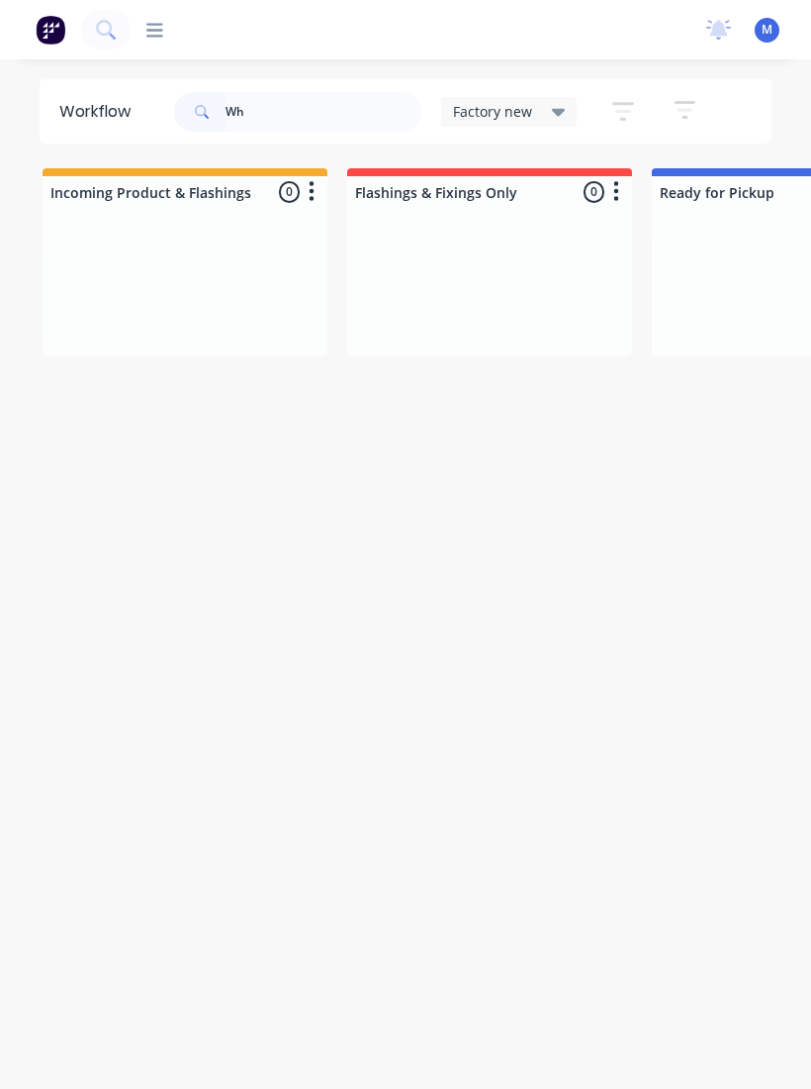
type input "W"
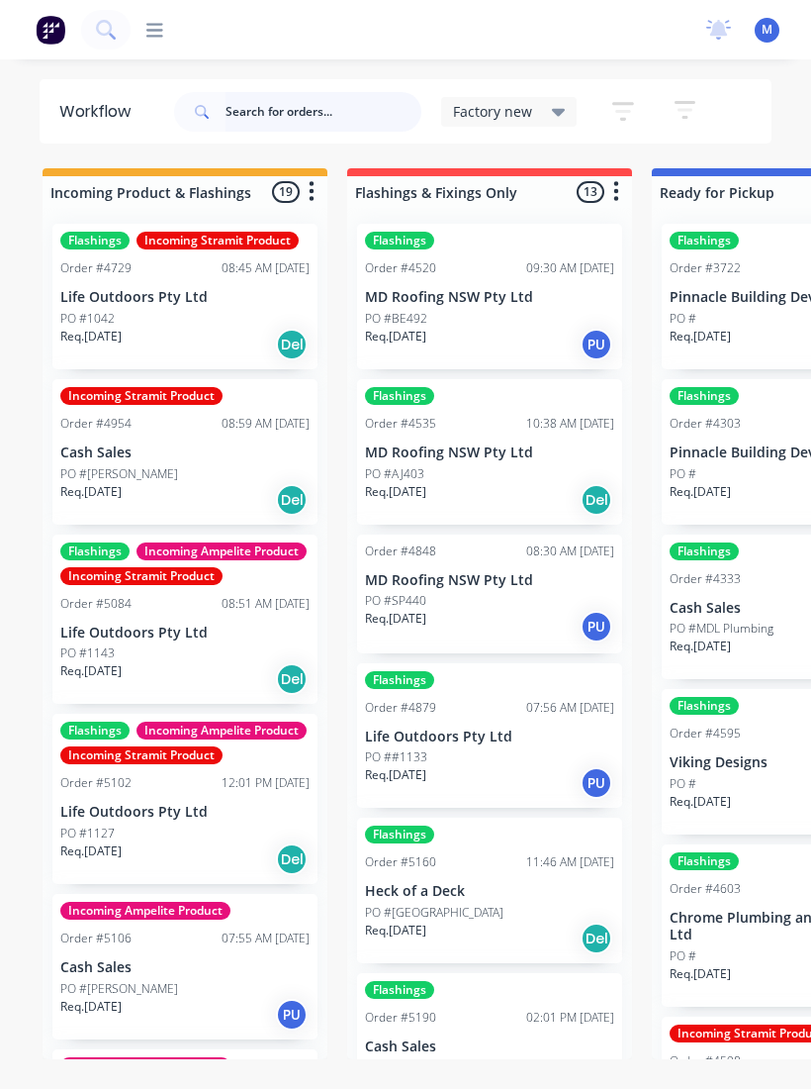
click at [343, 105] on input "text" at bounding box center [324, 112] width 196 height 40
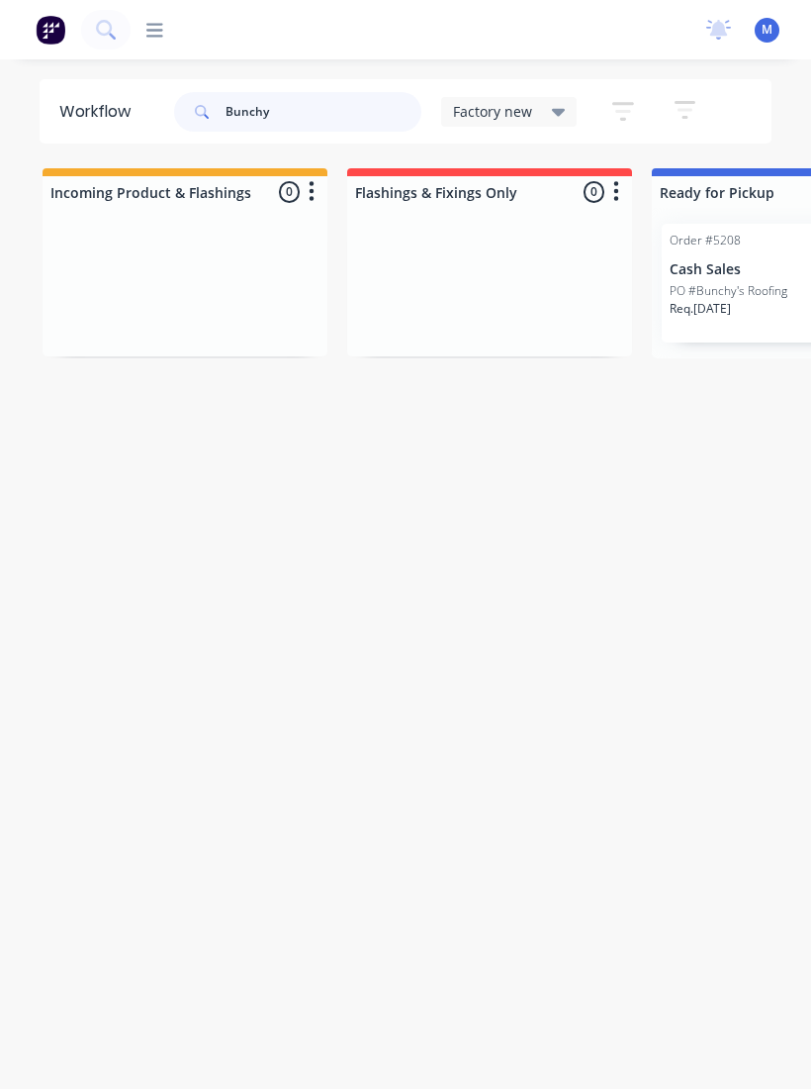
type input "Bunchy"
click at [764, 290] on p "PO #Bunchy's Roofing" at bounding box center [729, 291] width 118 height 18
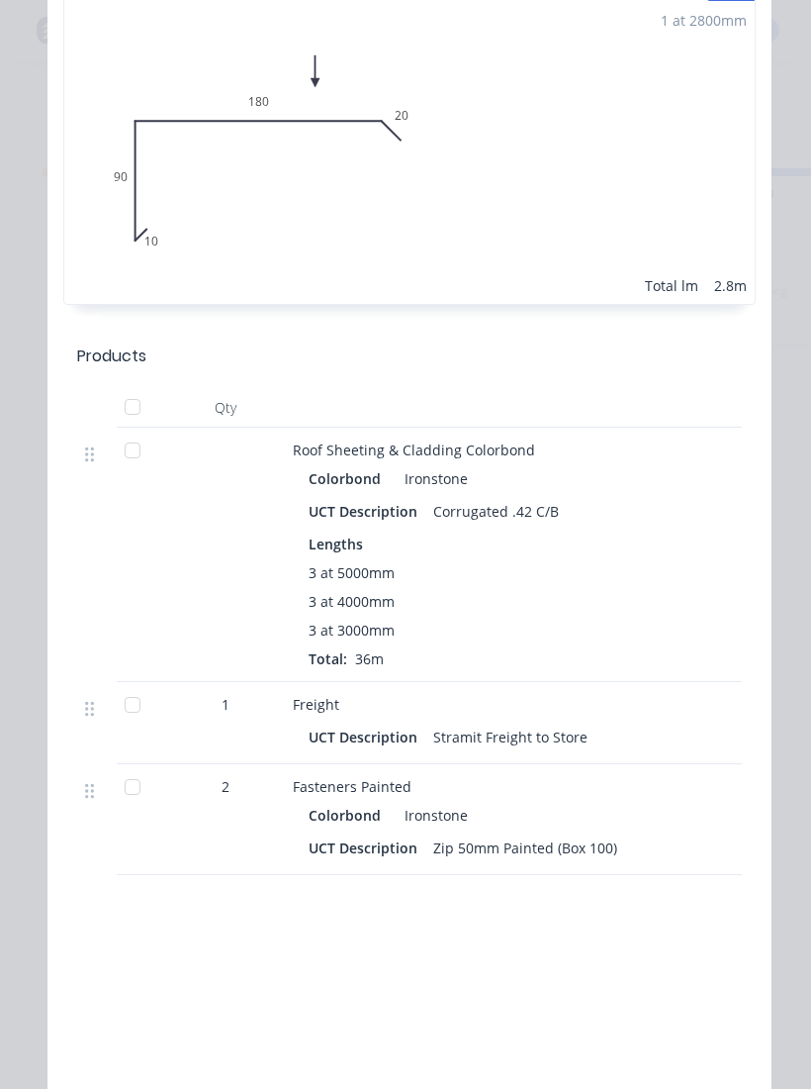
scroll to position [917, 0]
click at [136, 789] on div at bounding box center [133, 786] width 40 height 40
click at [133, 690] on div at bounding box center [133, 704] width 40 height 40
click at [142, 446] on div at bounding box center [133, 449] width 40 height 40
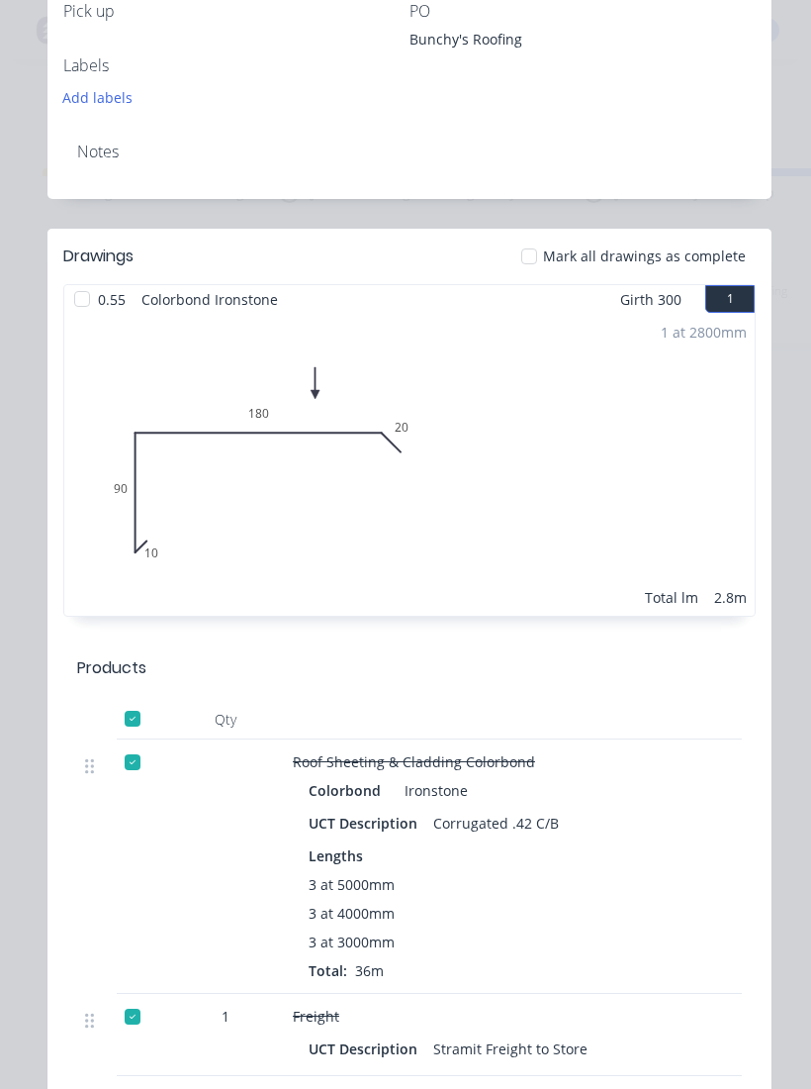
scroll to position [608, 0]
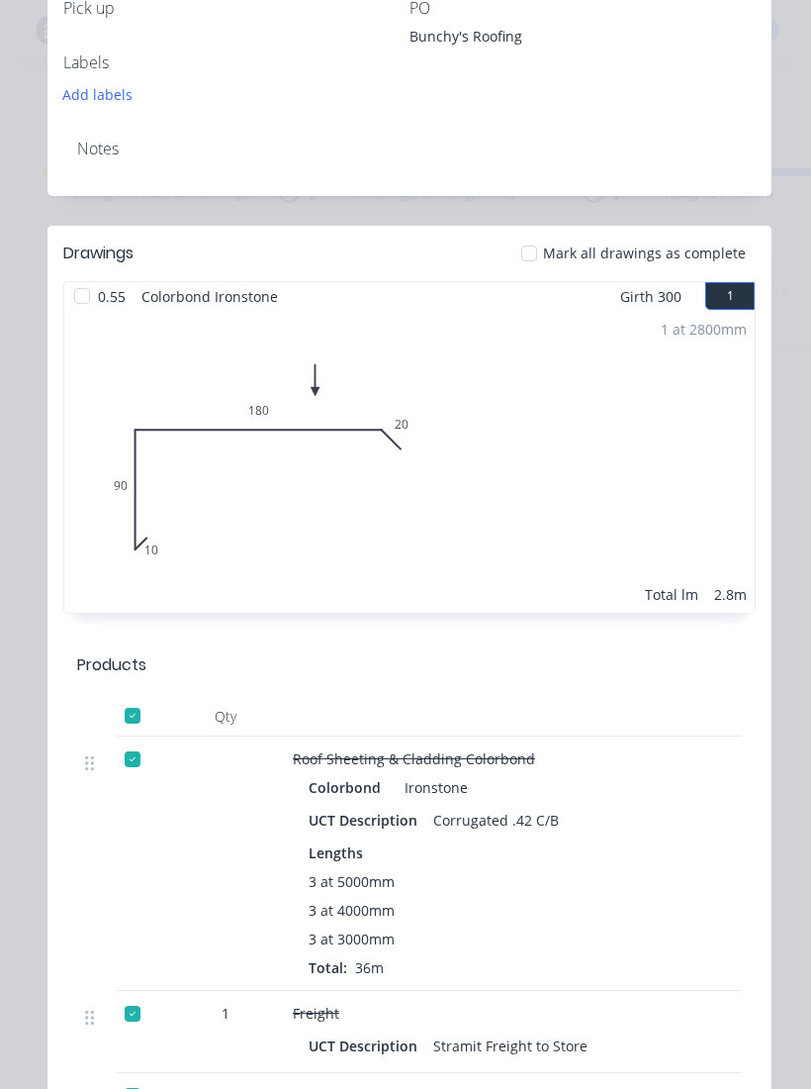
click at [93, 309] on div at bounding box center [82, 296] width 40 height 40
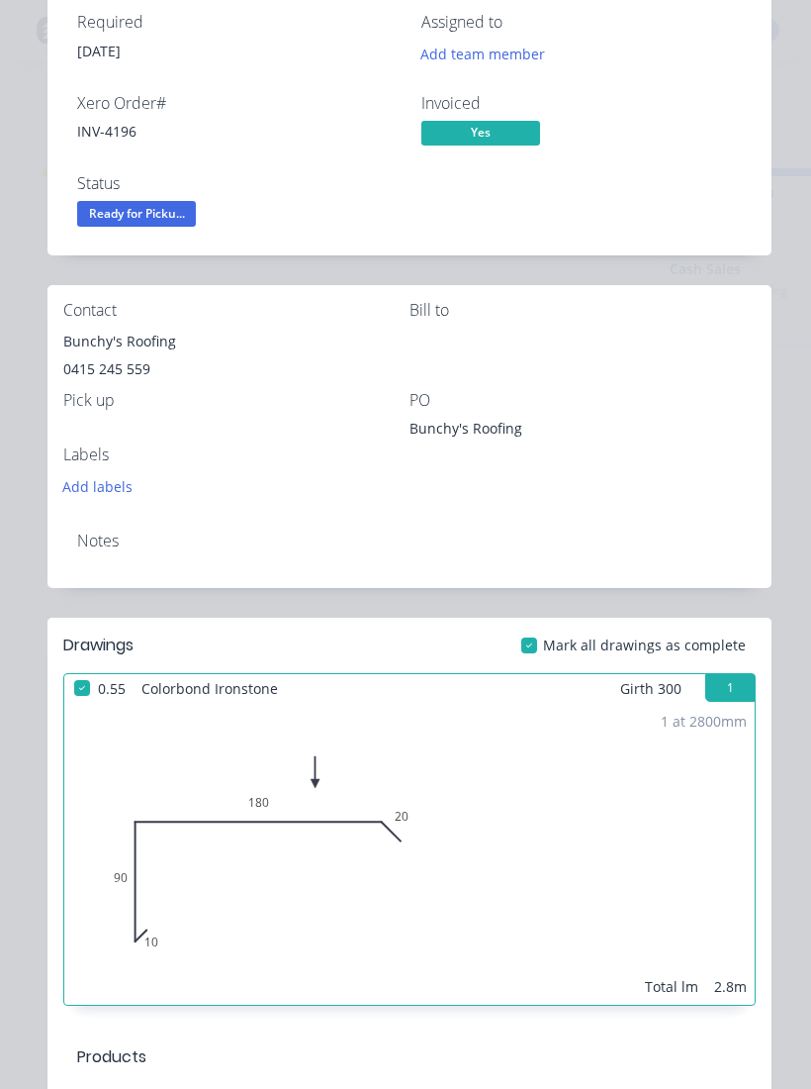
scroll to position [213, 0]
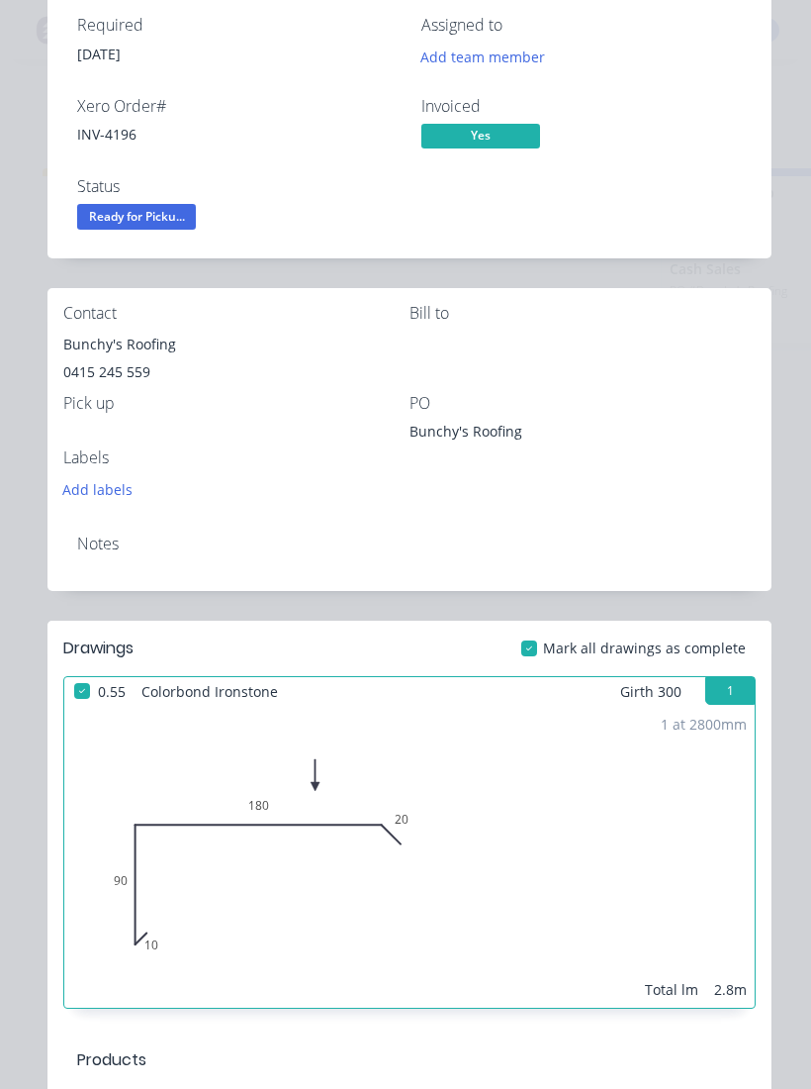
click at [157, 219] on span "Ready for Picku..." at bounding box center [136, 216] width 119 height 25
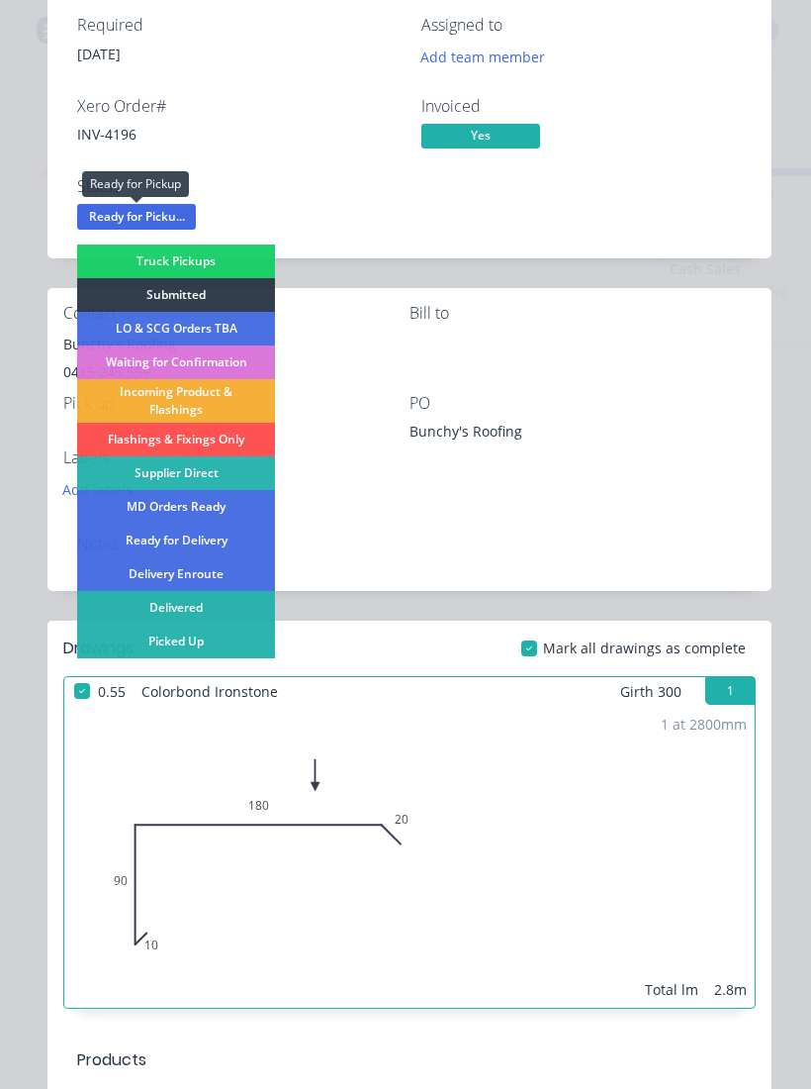
click at [219, 640] on div "Picked Up" at bounding box center [176, 641] width 198 height 34
